Goal: Task Accomplishment & Management: Use online tool/utility

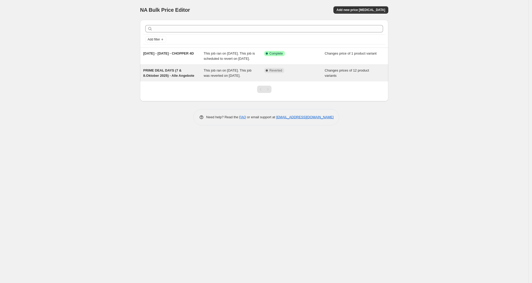
click at [204, 78] on div "This job ran on 7. Oktober 2025. This job was reverted on 9. Oktober 2025." at bounding box center [234, 73] width 61 height 10
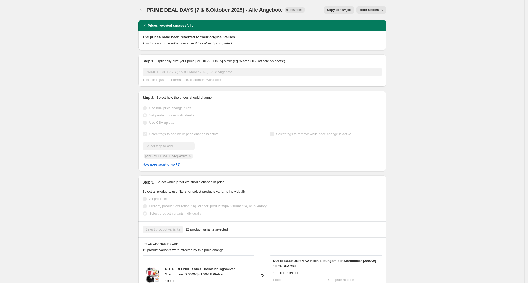
click at [346, 10] on span "Copy to new job" at bounding box center [339, 10] width 24 height 4
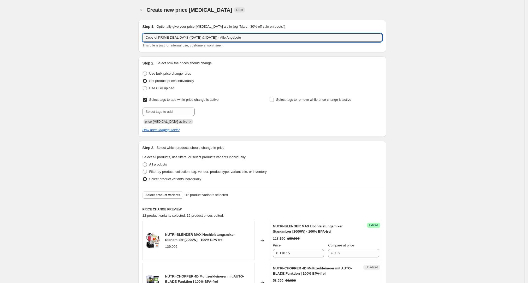
drag, startPoint x: 188, startPoint y: 37, endPoint x: 122, endPoint y: 37, distance: 65.8
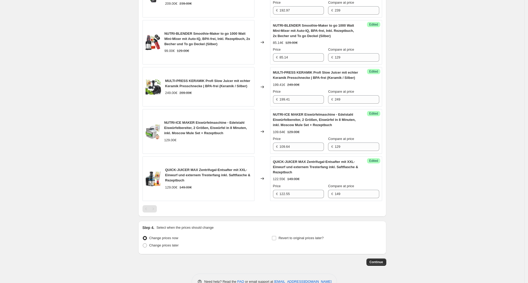
scroll to position [571, 0]
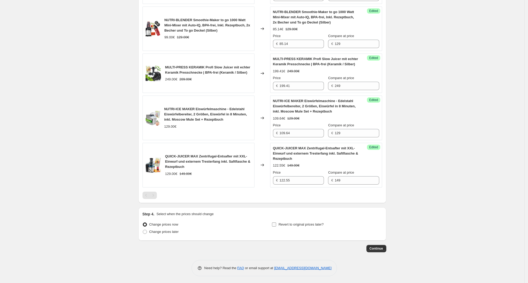
type input "[PERSON_NAME] SALE (16-29. Oktober 2025) - Alle Angebote"
click at [316, 227] on label "Revert to original prices later?" at bounding box center [298, 224] width 52 height 7
click at [276, 227] on input "Revert to original prices later?" at bounding box center [274, 225] width 4 height 4
checkbox input "true"
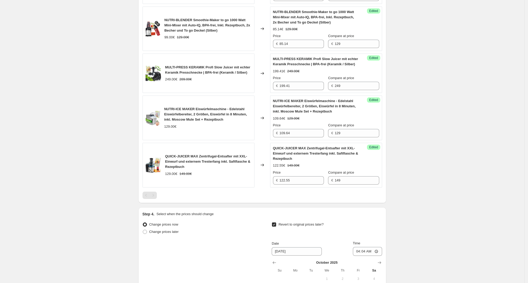
scroll to position [660, 0]
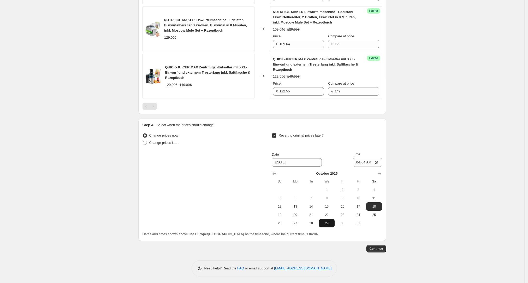
click at [330, 223] on span "29" at bounding box center [326, 223] width 11 height 4
click at [346, 225] on button "30" at bounding box center [343, 223] width 16 height 8
type input "[DATE]"
click at [365, 160] on input "04:04" at bounding box center [367, 162] width 29 height 9
type input "00:01"
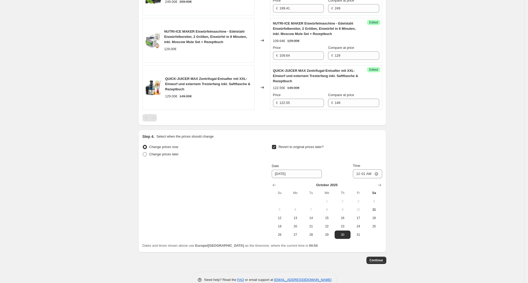
click at [164, 155] on span "Change prices later" at bounding box center [164, 154] width 30 height 4
click at [143, 153] on input "Change prices later" at bounding box center [143, 152] width 0 height 0
radio input "true"
click at [214, 218] on span "16" at bounding box center [213, 218] width 11 height 4
type input "[DATE]"
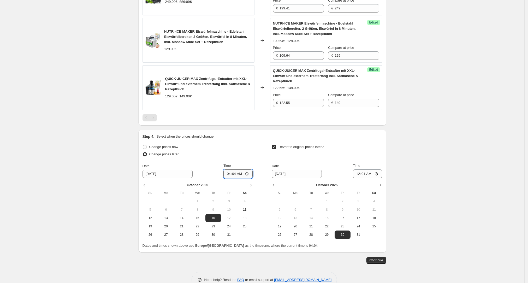
click at [235, 173] on input "04:04" at bounding box center [238, 173] width 29 height 9
type input "00:01"
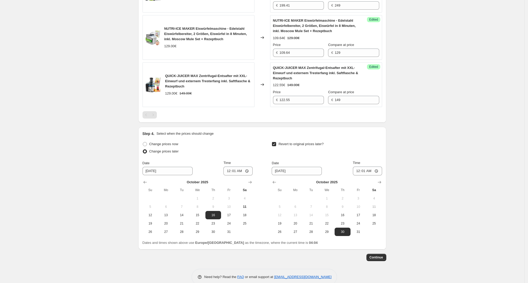
scroll to position [660, 0]
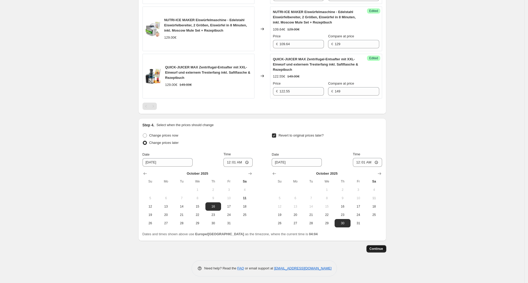
click at [378, 251] on button "Continue" at bounding box center [377, 248] width 20 height 7
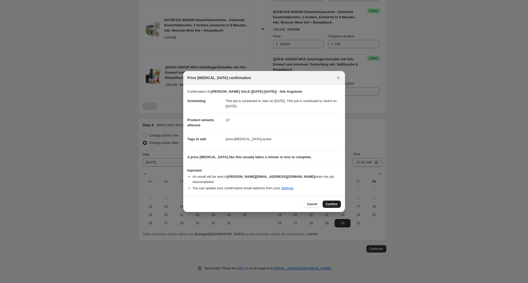
click at [333, 202] on span "Confirm" at bounding box center [332, 204] width 12 height 4
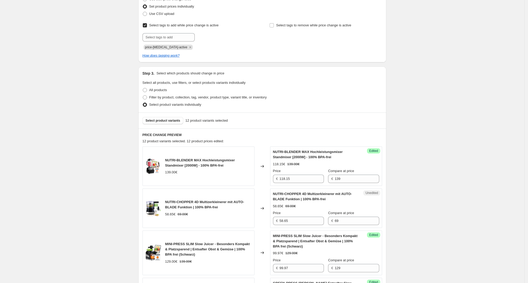
scroll to position [106, 0]
